Goal: Task Accomplishment & Management: Complete application form

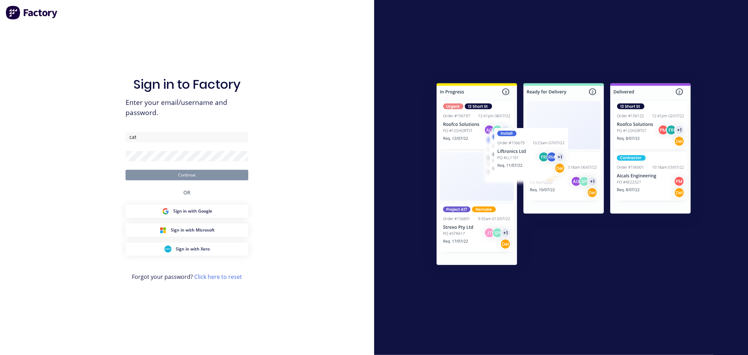
type input "[PERSON_NAME][EMAIL_ADDRESS][DOMAIN_NAME]"
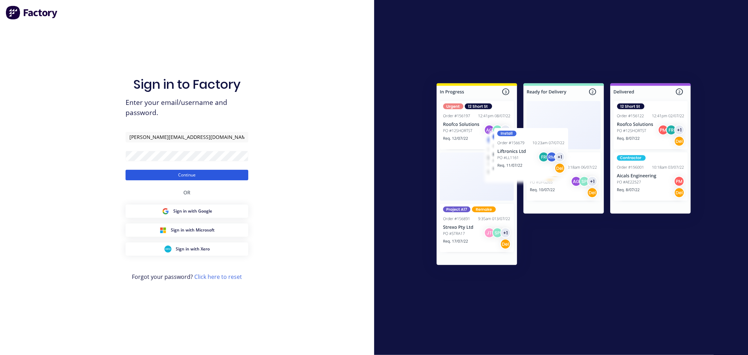
click at [139, 175] on button "Continue" at bounding box center [187, 175] width 123 height 11
